Goal: Check status: Check status

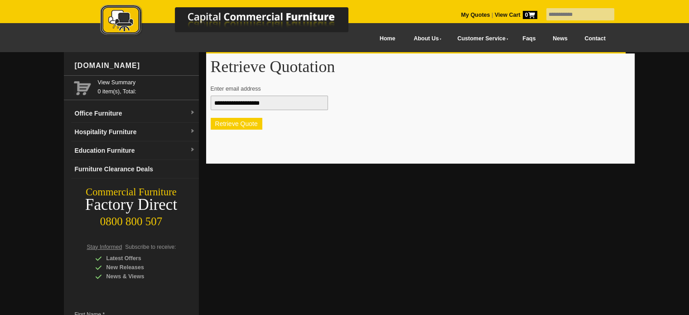
drag, startPoint x: 0, startPoint y: 0, endPoint x: 250, endPoint y: 125, distance: 279.3
click at [250, 125] on button "Retrieve Quote" at bounding box center [237, 124] width 52 height 12
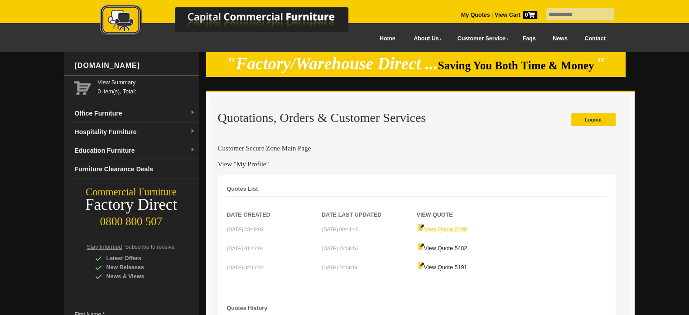
click at [442, 226] on link "View Quote 6408" at bounding box center [442, 229] width 50 height 6
